Goal: Information Seeking & Learning: Learn about a topic

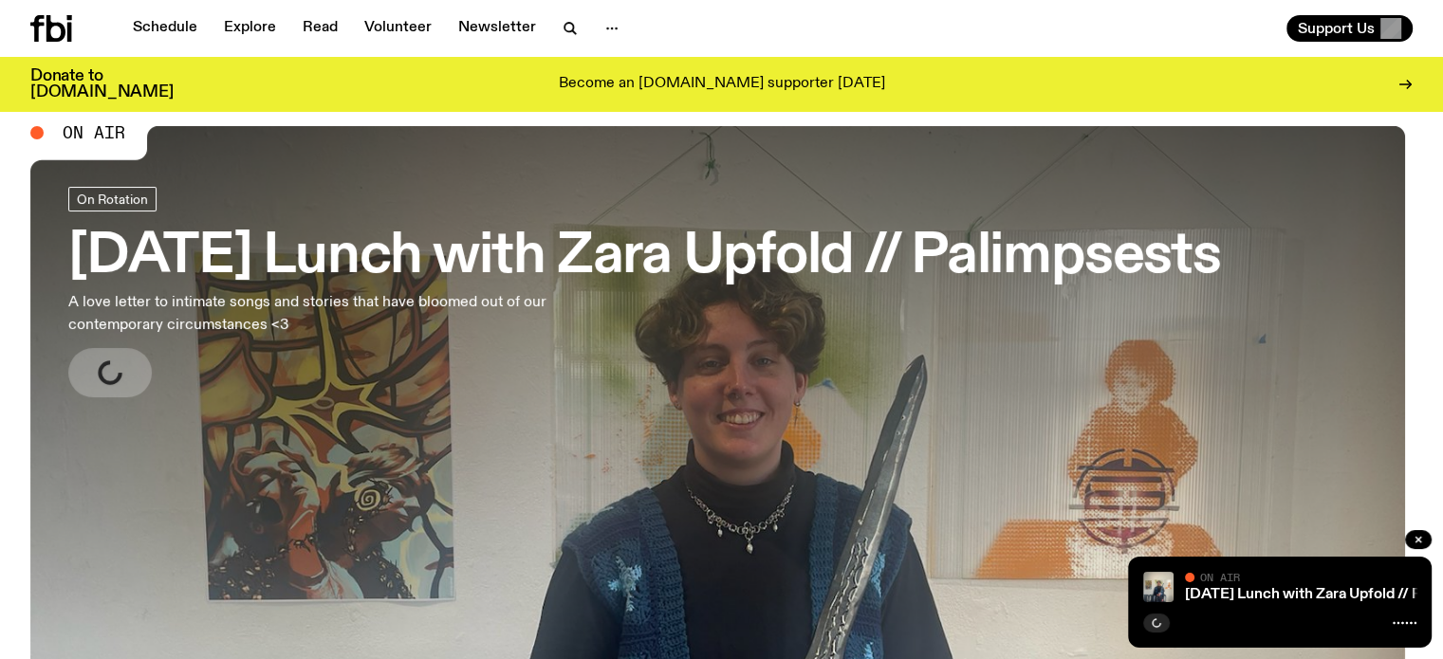
scroll to position [48, 0]
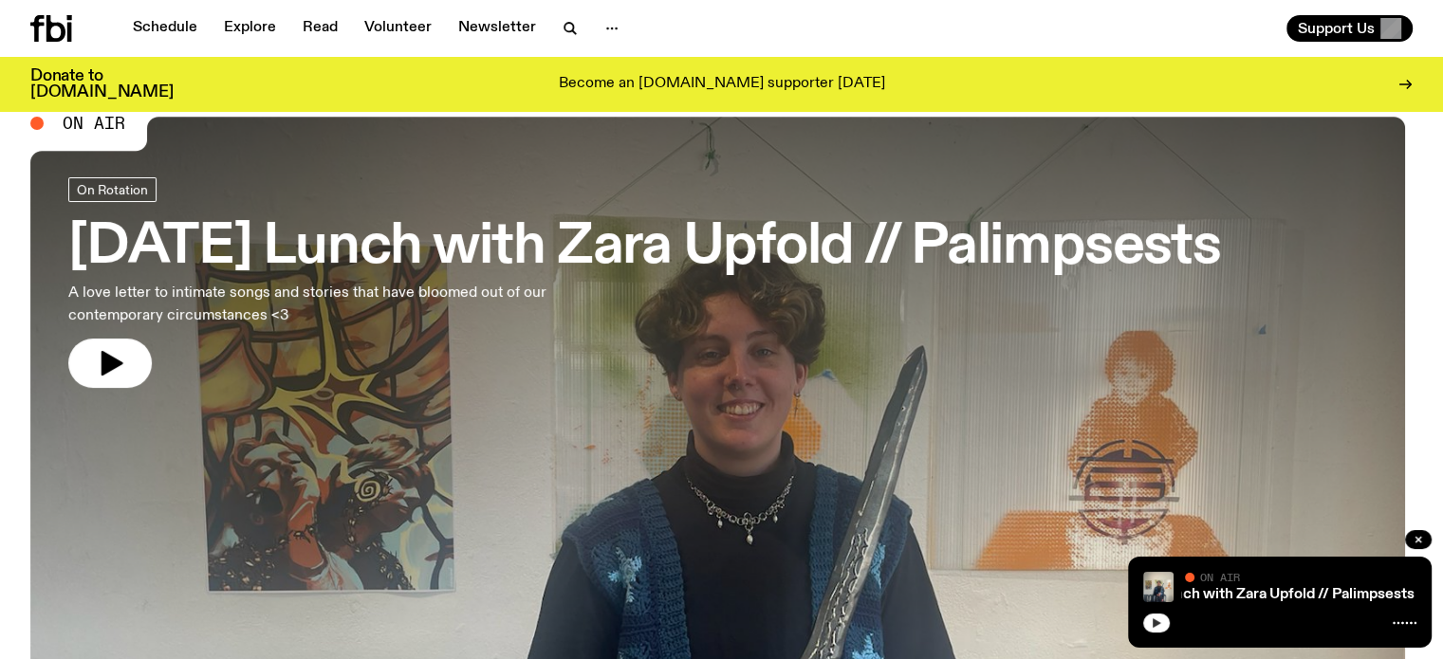
click at [1143, 623] on button "button" at bounding box center [1156, 623] width 27 height 19
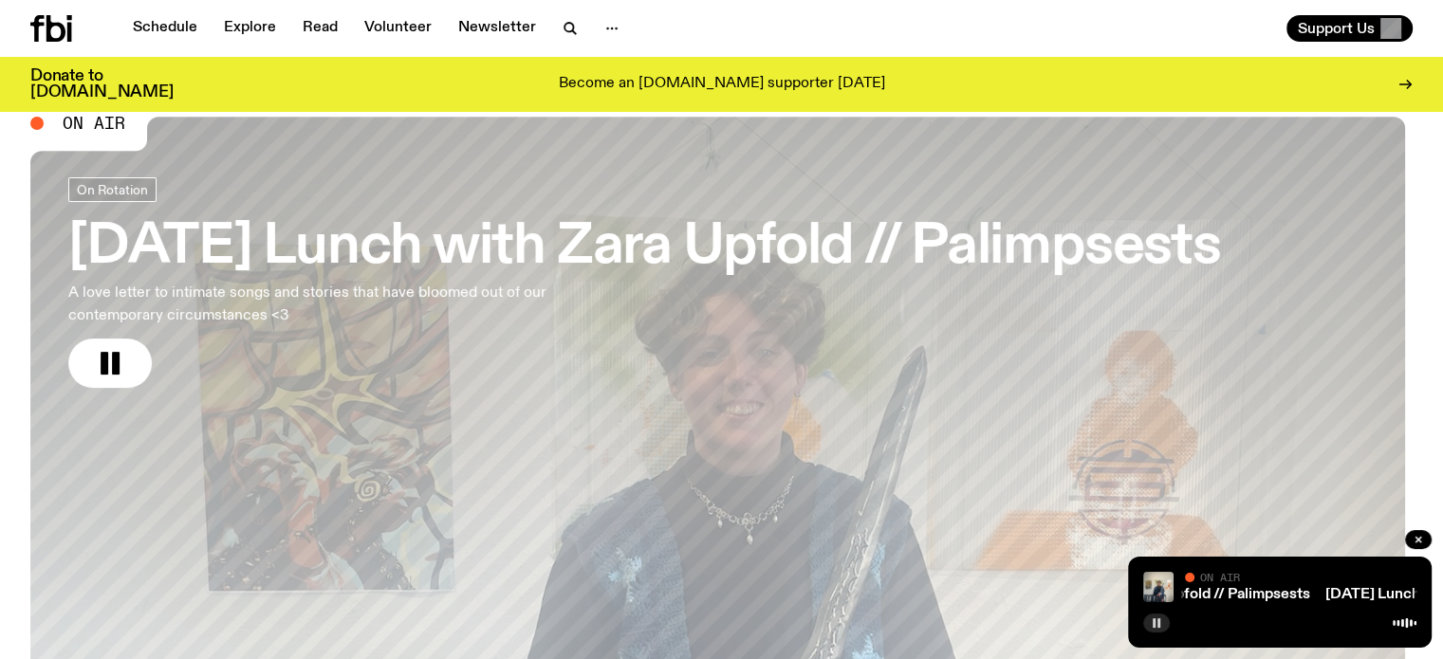
click at [1158, 627] on rect "button" at bounding box center [1158, 623] width 3 height 9
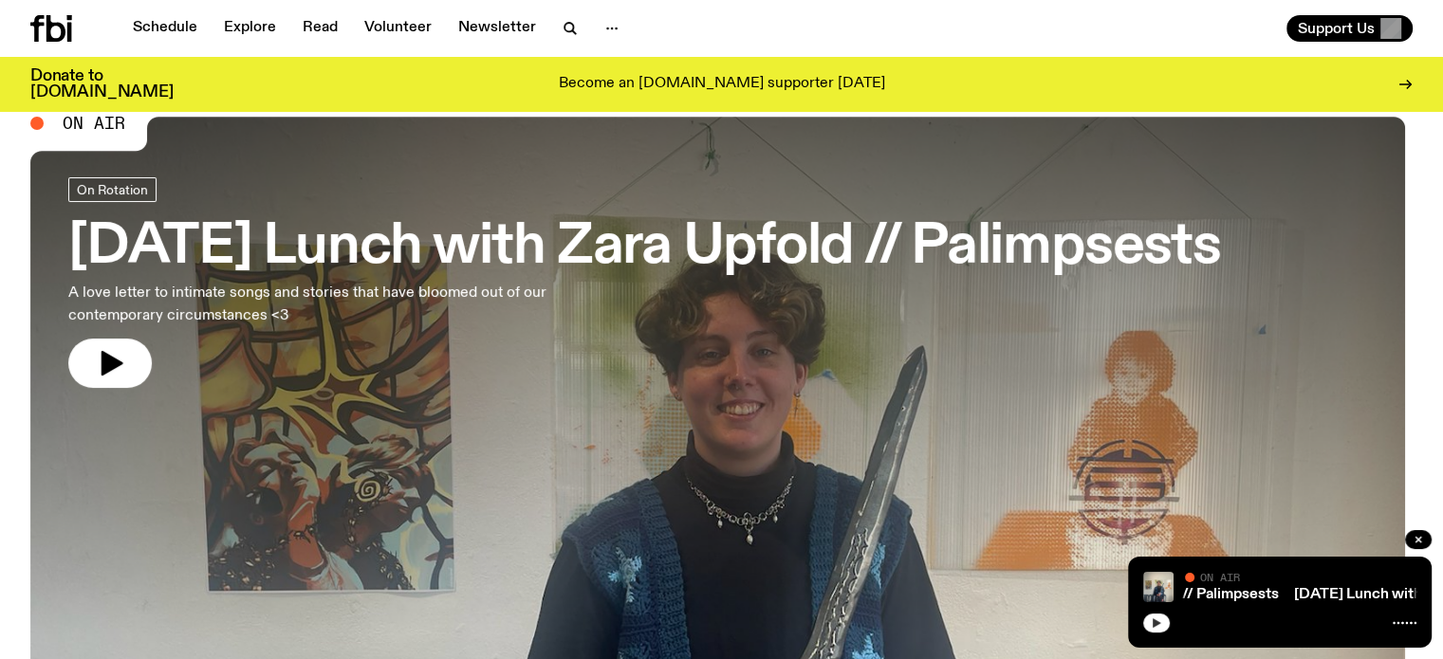
click at [1155, 614] on button "button" at bounding box center [1156, 623] width 27 height 19
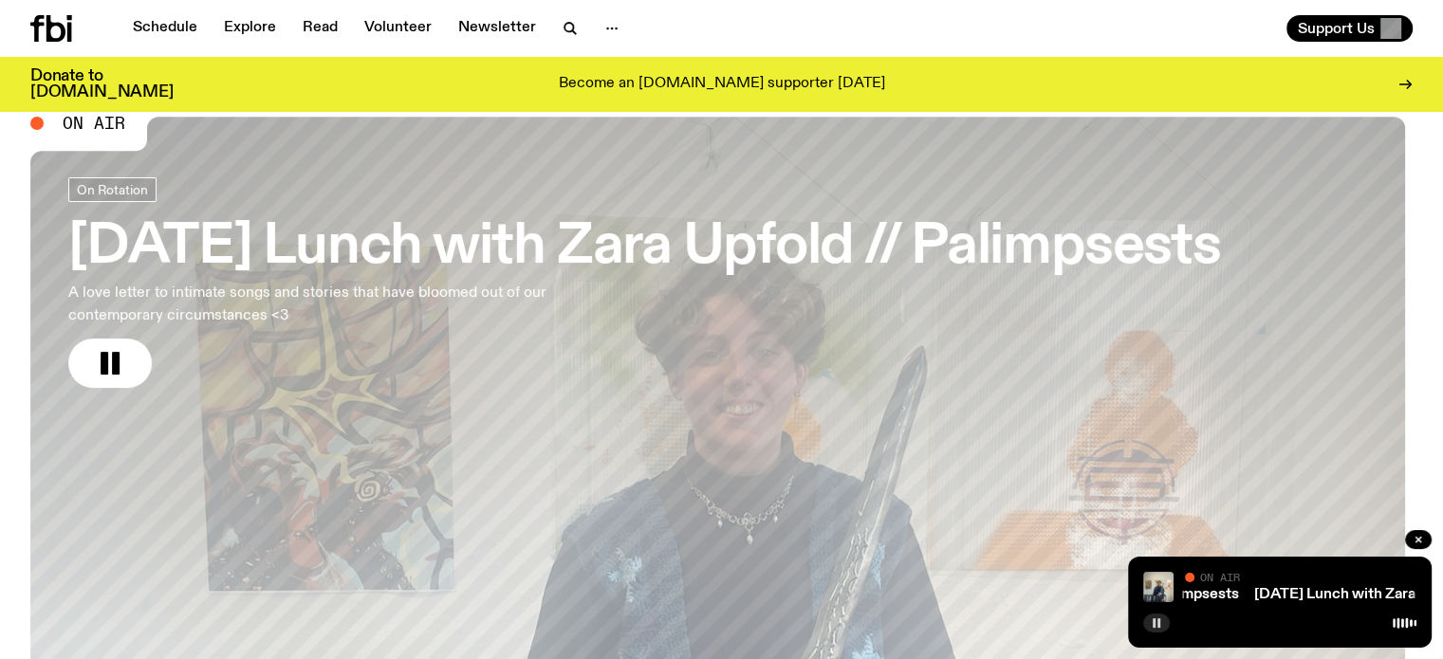
click at [1155, 619] on rect "button" at bounding box center [1154, 623] width 3 height 9
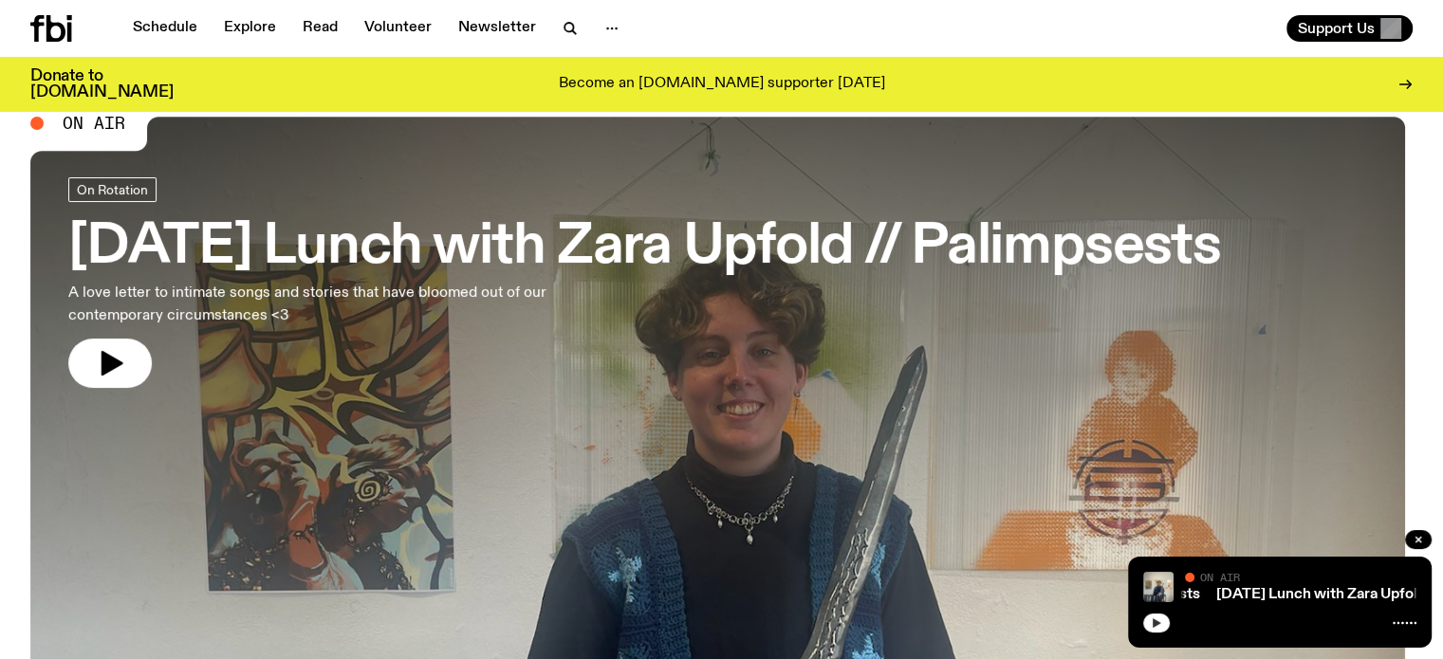
click at [1135, 619] on div "[DATE] Lunch with Zara Upfold // Palimpsests [DATE] Lunch with Zara Upfold // P…" at bounding box center [1280, 602] width 304 height 91
click at [1137, 619] on div "[DATE] Lunch with Zara Upfold // Palimpsests [DATE] Lunch with Zara Upfold // P…" at bounding box center [1280, 602] width 304 height 91
click at [1139, 620] on div "[DATE] Lunch with Zara Upfold // Palimpsests [DATE] Lunch with Zara Upfold // P…" at bounding box center [1280, 602] width 304 height 91
click at [1144, 622] on button "button" at bounding box center [1156, 623] width 27 height 19
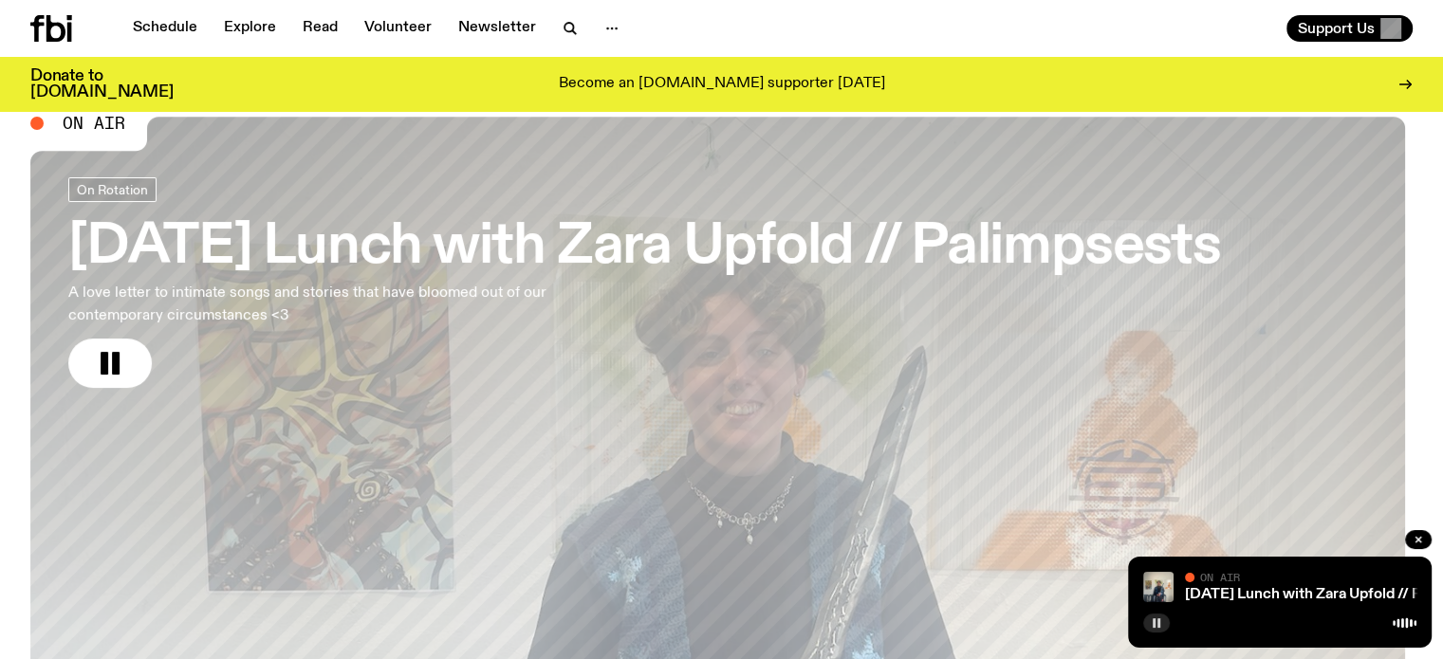
click at [1144, 622] on button "button" at bounding box center [1156, 623] width 27 height 19
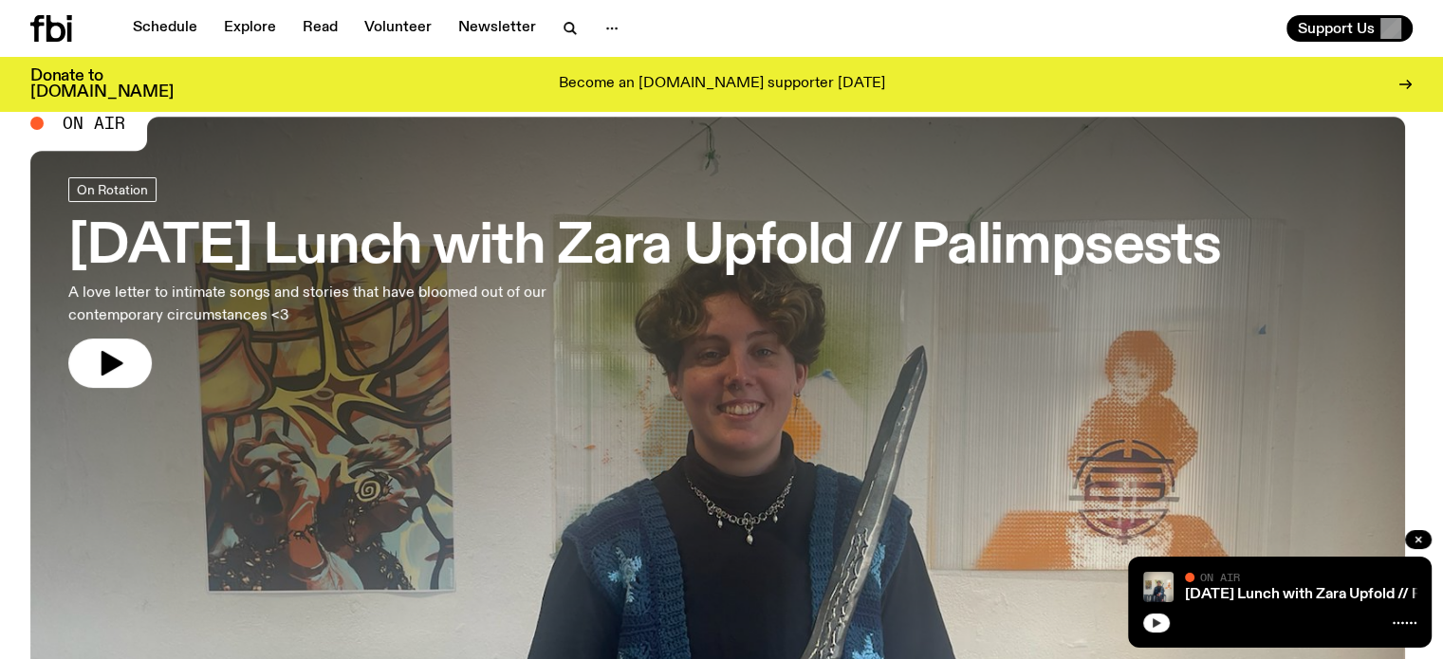
click at [1166, 624] on button "button" at bounding box center [1156, 623] width 27 height 19
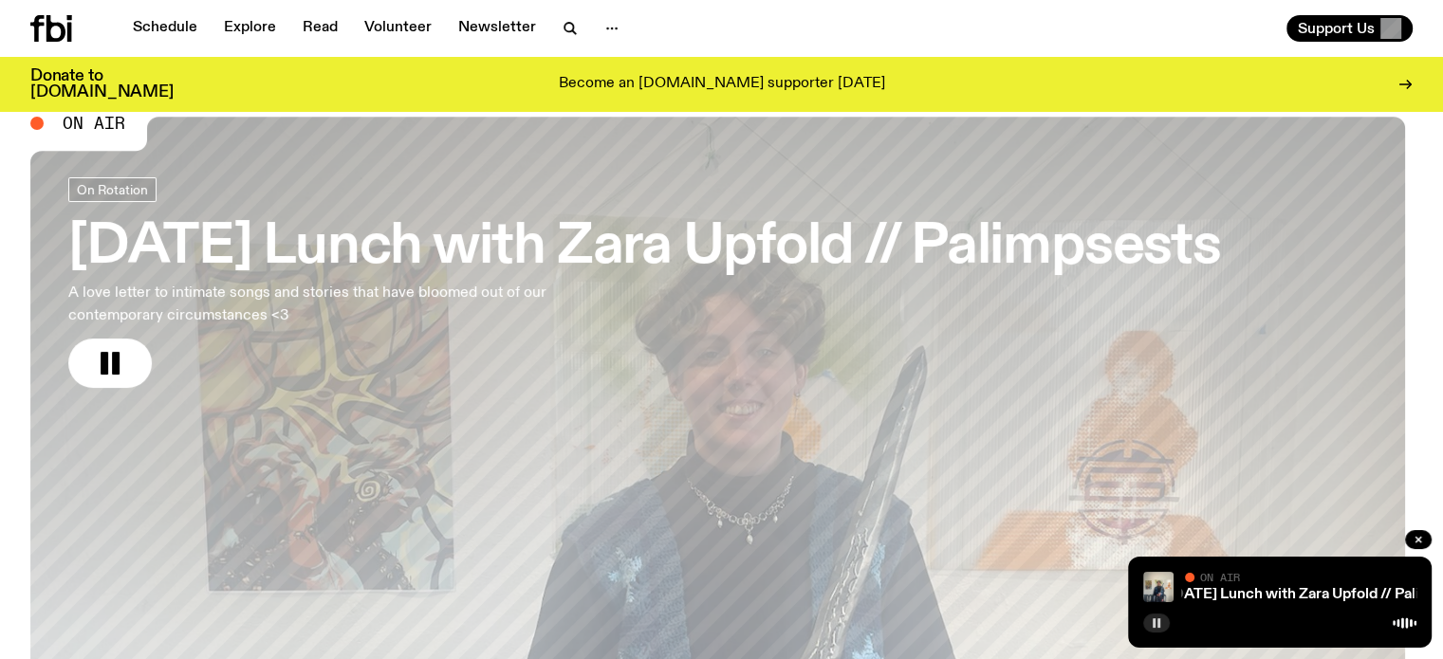
click at [1166, 624] on button "button" at bounding box center [1156, 623] width 27 height 19
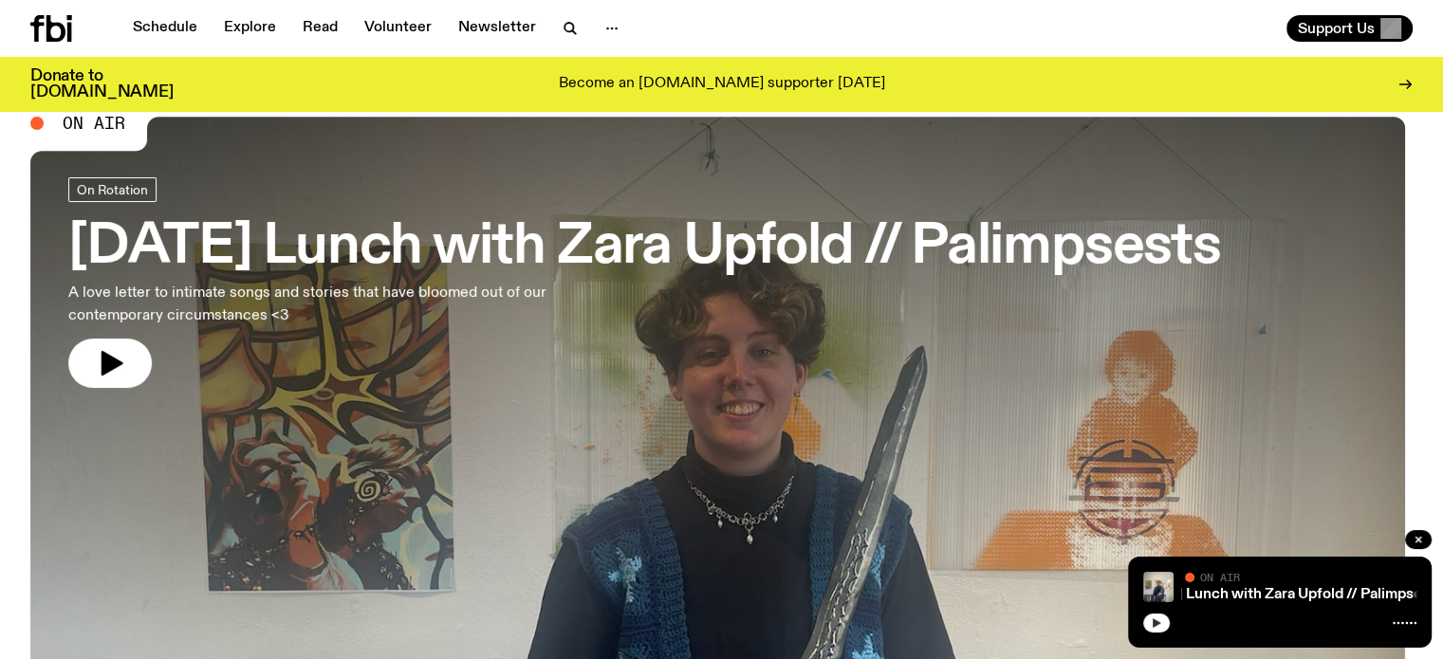
click at [1149, 615] on button "button" at bounding box center [1156, 623] width 27 height 19
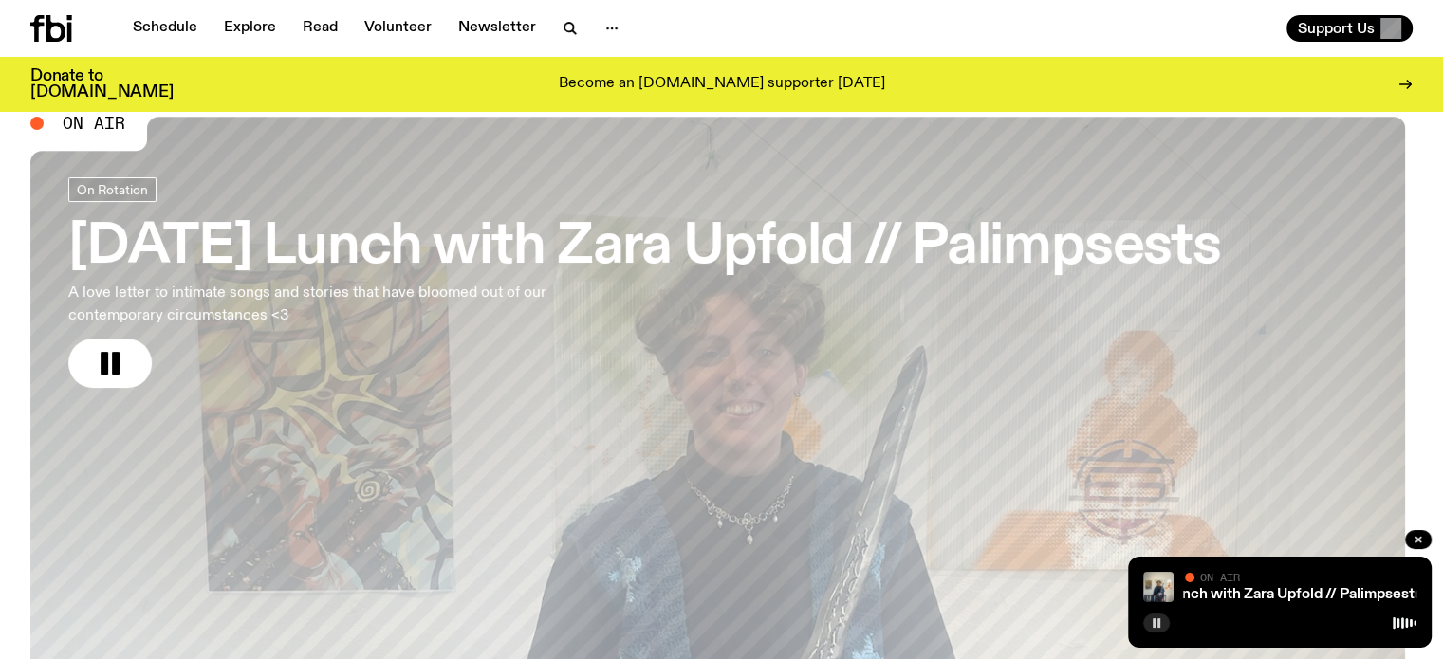
click at [1149, 615] on button "button" at bounding box center [1156, 623] width 27 height 19
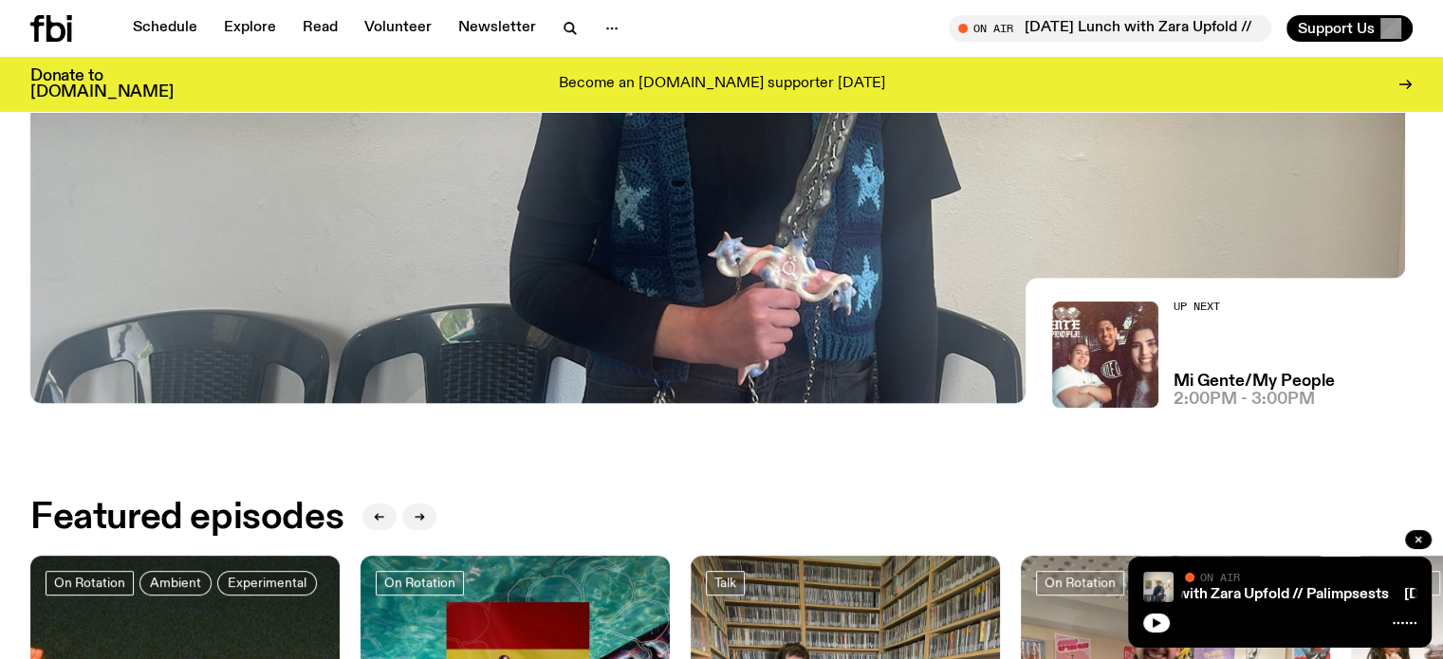
scroll to position [537, 0]
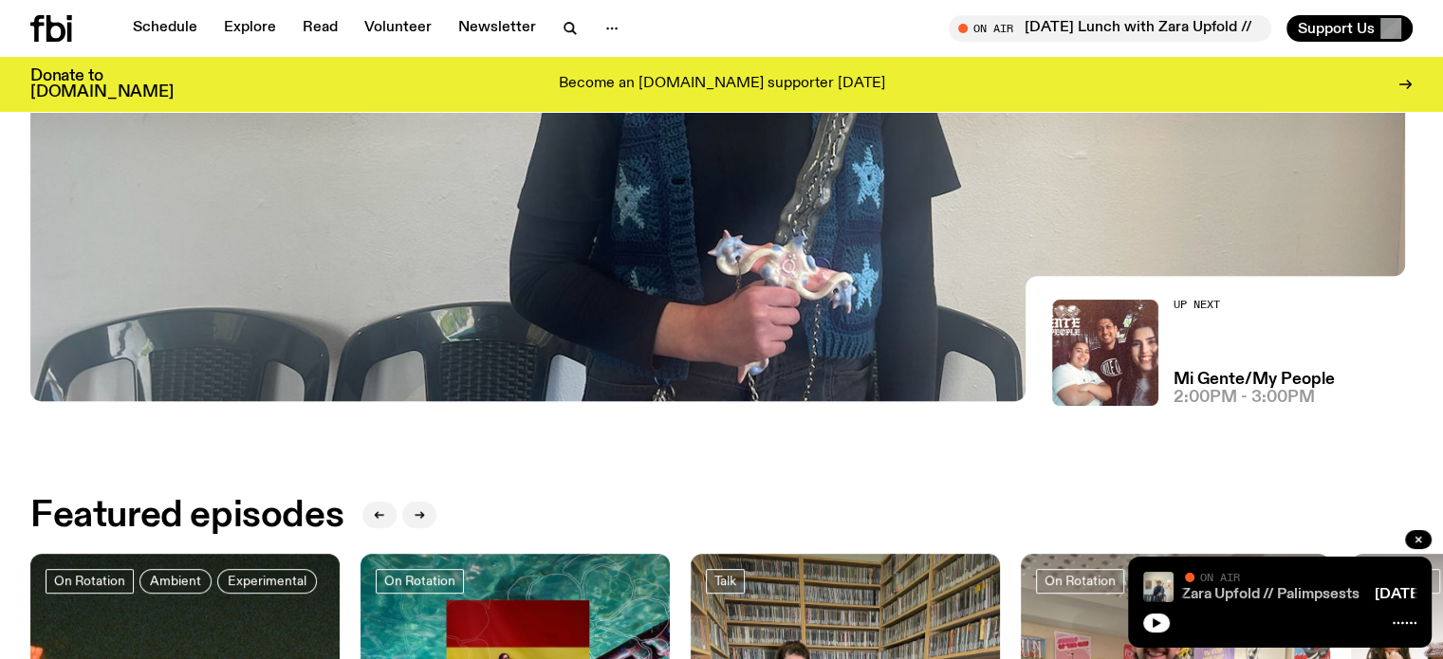
click at [1267, 589] on link "[DATE] Lunch with Zara Upfold // Palimpsests" at bounding box center [1204, 594] width 309 height 15
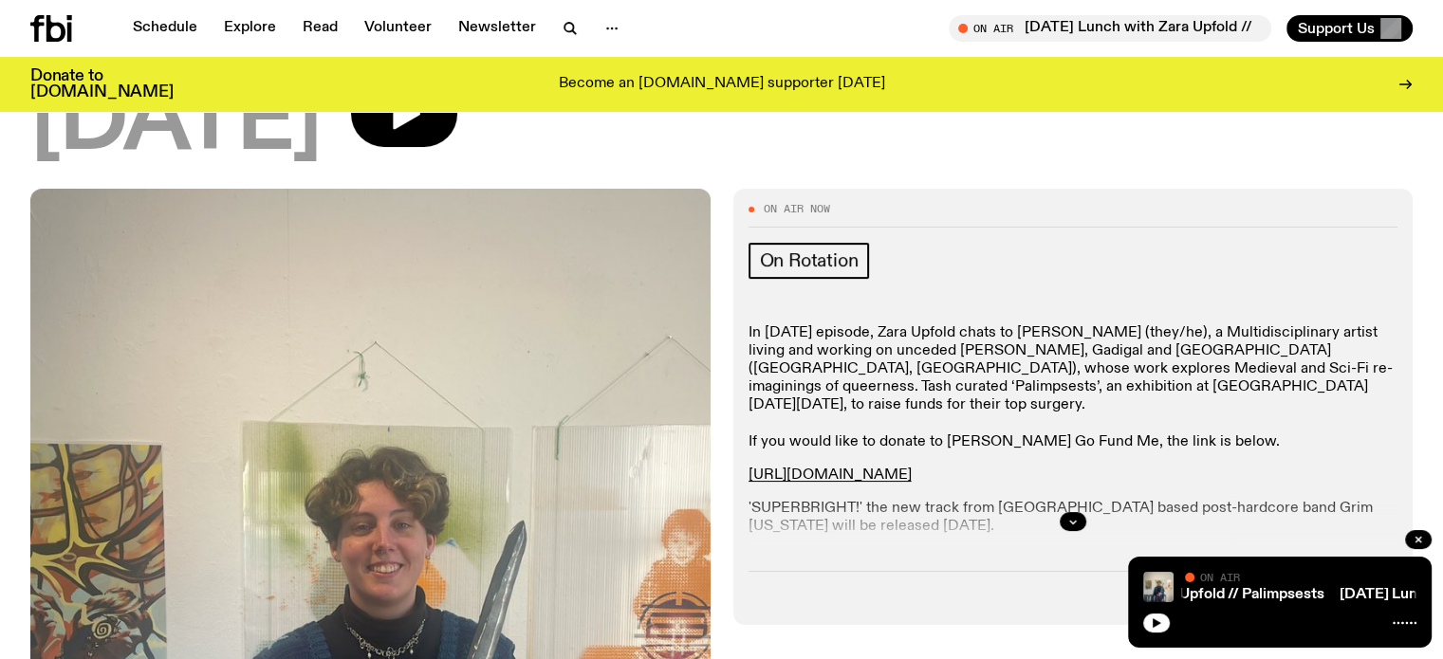
scroll to position [335, 0]
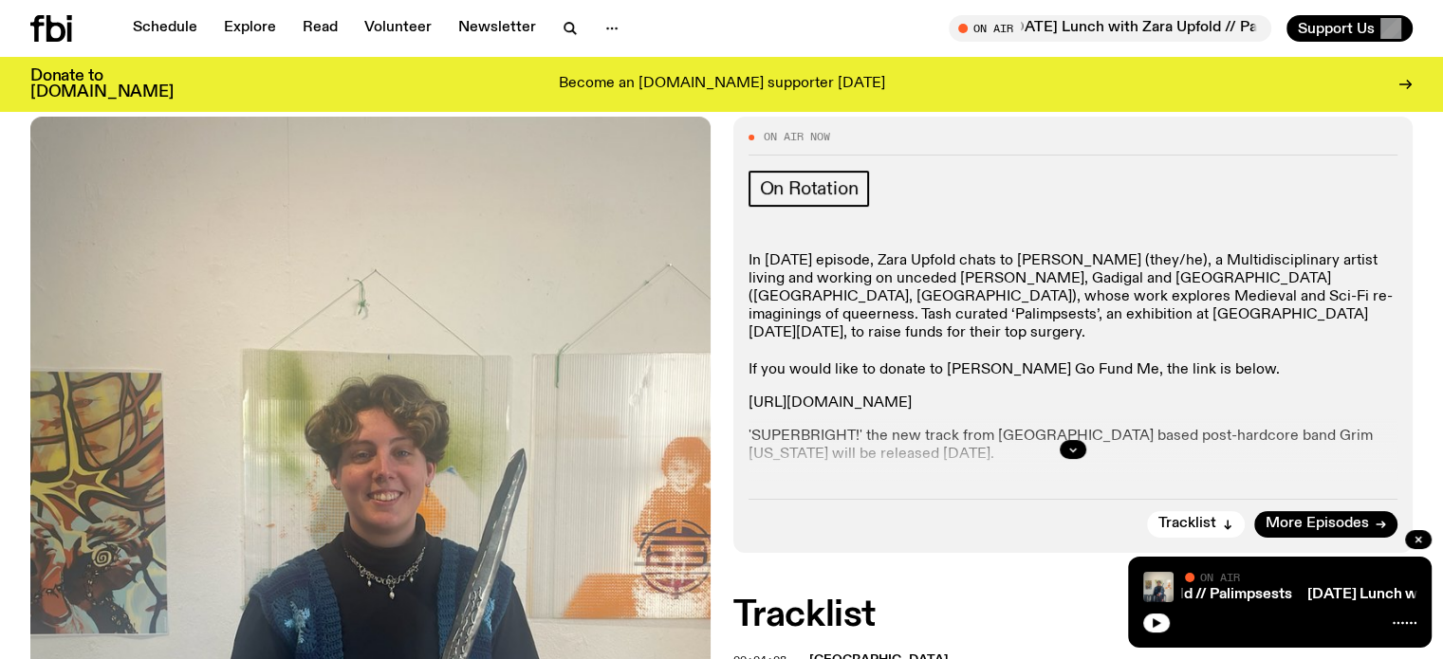
click at [912, 396] on link "[URL][DOMAIN_NAME]" at bounding box center [830, 403] width 163 height 15
click at [1174, 629] on div at bounding box center [1279, 621] width 273 height 23
click at [1163, 625] on button "button" at bounding box center [1156, 623] width 27 height 19
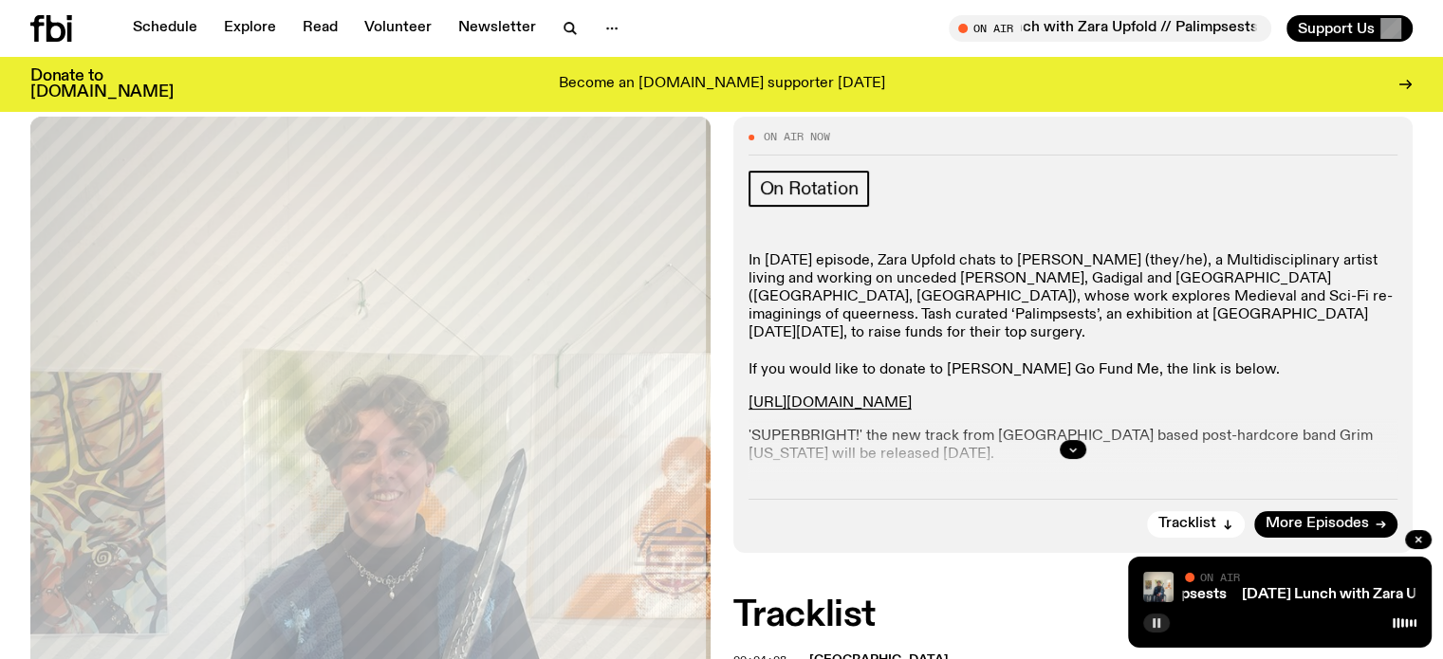
click at [1154, 626] on rect "button" at bounding box center [1154, 623] width 3 height 9
